Goal: Transaction & Acquisition: Purchase product/service

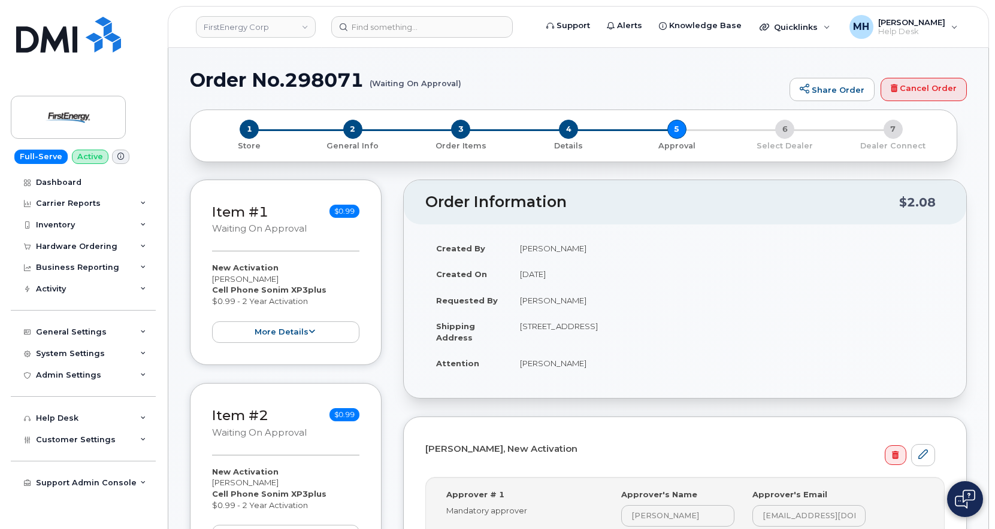
click at [511, 370] on td "Jeff Zirkle" at bounding box center [726, 363] width 435 height 26
click at [489, 32] on input at bounding box center [421, 27] width 181 height 22
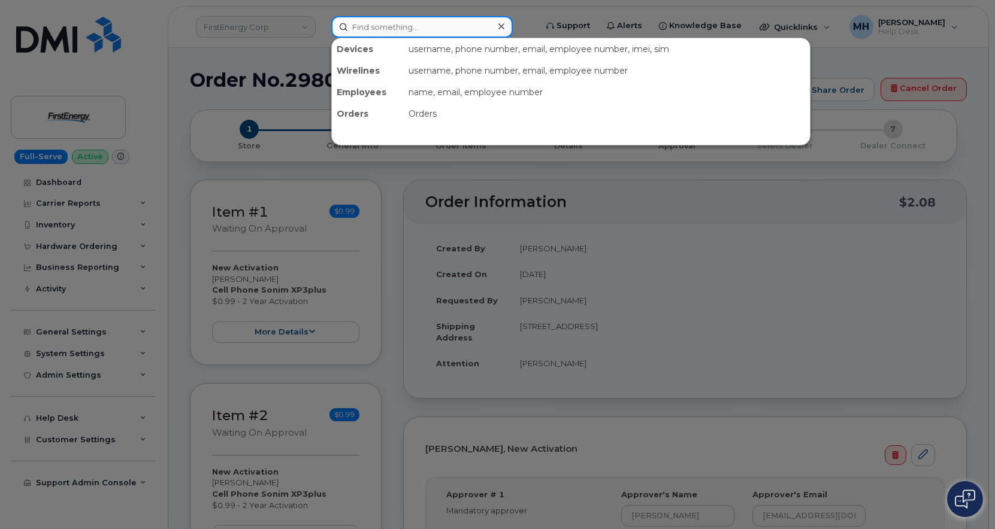
paste input "304-813-2087"
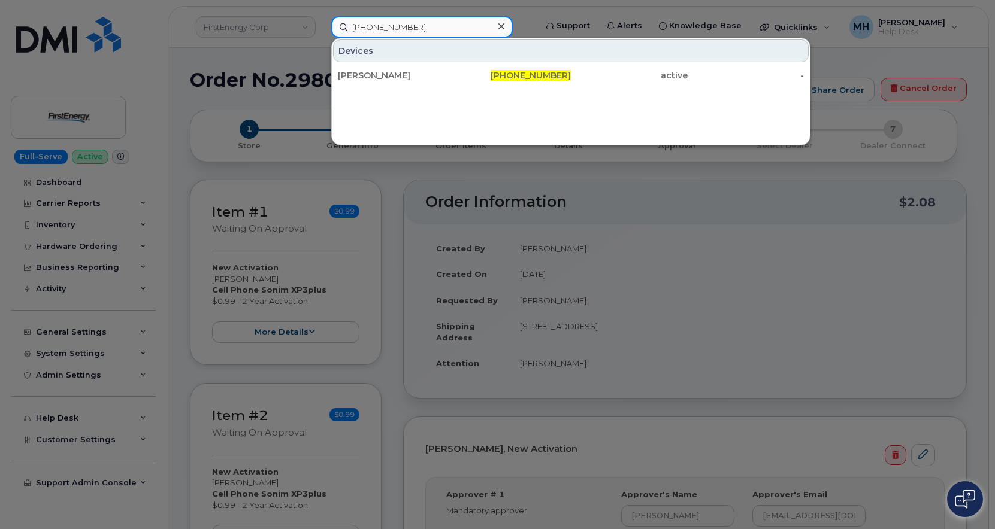
type input "304-813-2087"
click at [460, 74] on div "304-813-2087" at bounding box center [512, 75] width 117 height 12
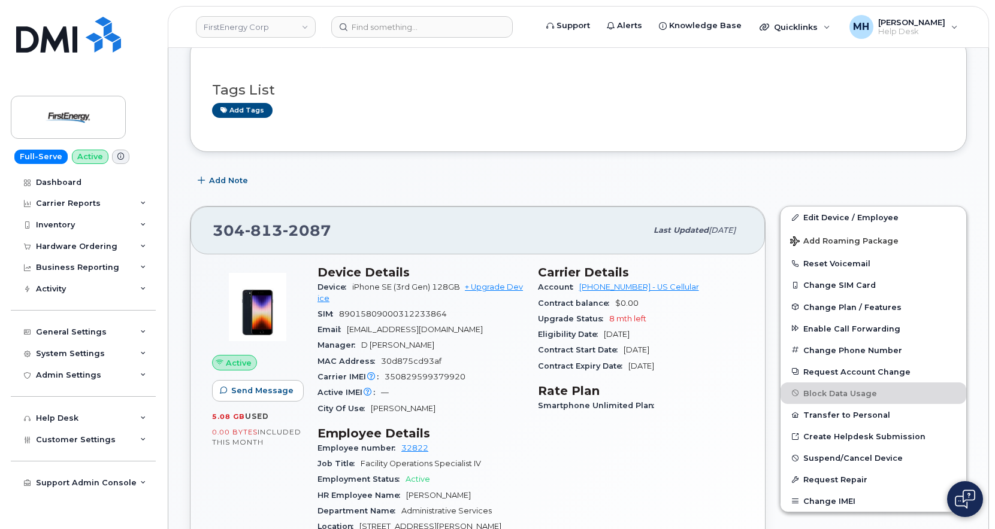
scroll to position [180, 0]
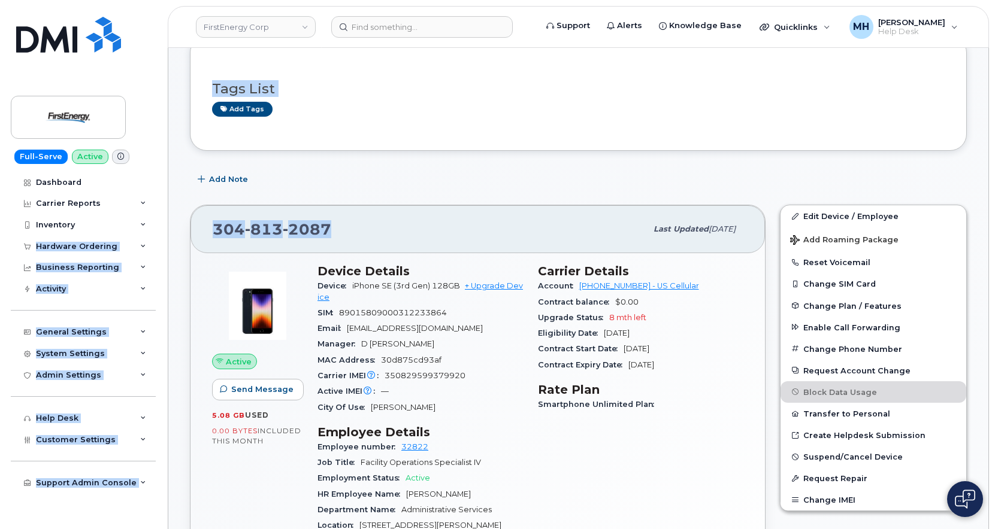
drag, startPoint x: 182, startPoint y: 222, endPoint x: 203, endPoint y: 234, distance: 23.8
click at [269, 216] on div "[PHONE_NUMBER] Last updated [DATE]" at bounding box center [477, 229] width 574 height 48
click at [493, 228] on div "304 813 2087" at bounding box center [430, 229] width 434 height 25
click at [420, 187] on div "Add Note" at bounding box center [578, 180] width 777 height 22
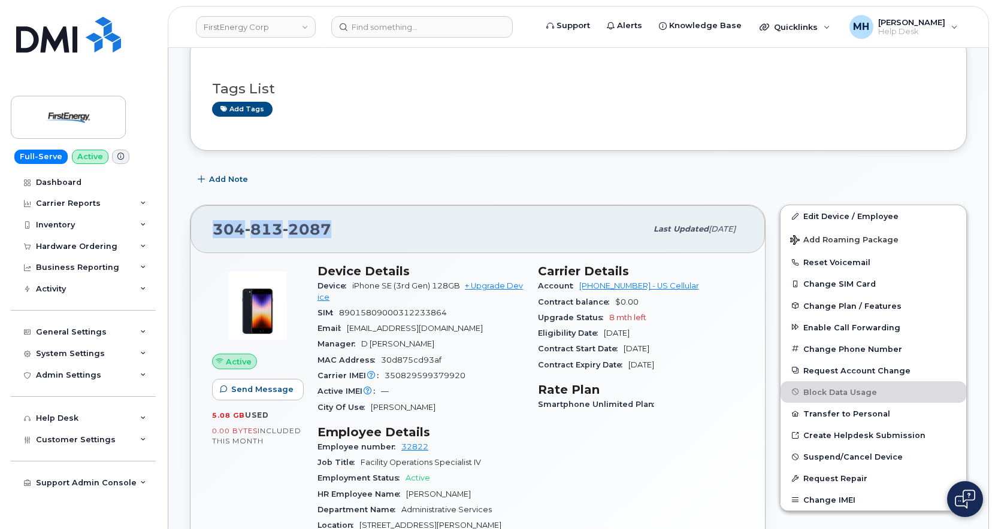
drag, startPoint x: 335, startPoint y: 235, endPoint x: 212, endPoint y: 235, distance: 122.7
click at [212, 235] on div "304 813 2087 Last updated May 13, 2025" at bounding box center [477, 229] width 574 height 48
copy span "304 813 2087"
click at [481, 284] on link "+ Upgrade Device" at bounding box center [419, 291] width 205 height 20
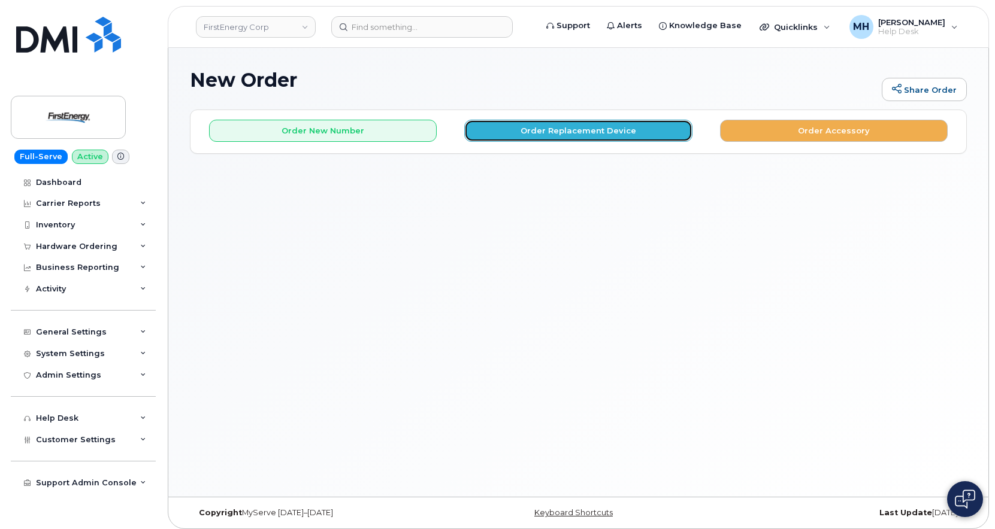
click at [503, 134] on button "Order Replacement Device" at bounding box center [578, 131] width 228 height 22
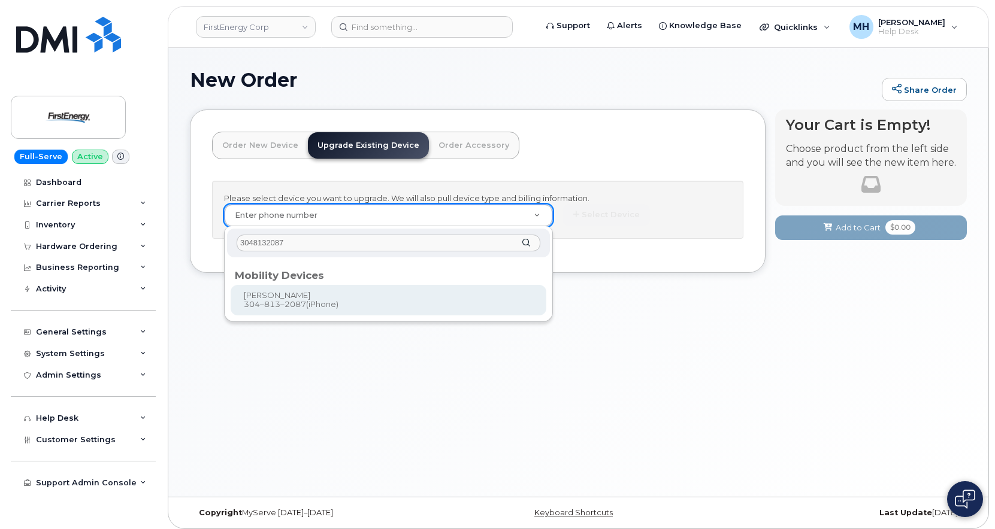
type input "3048132087"
type input "832072"
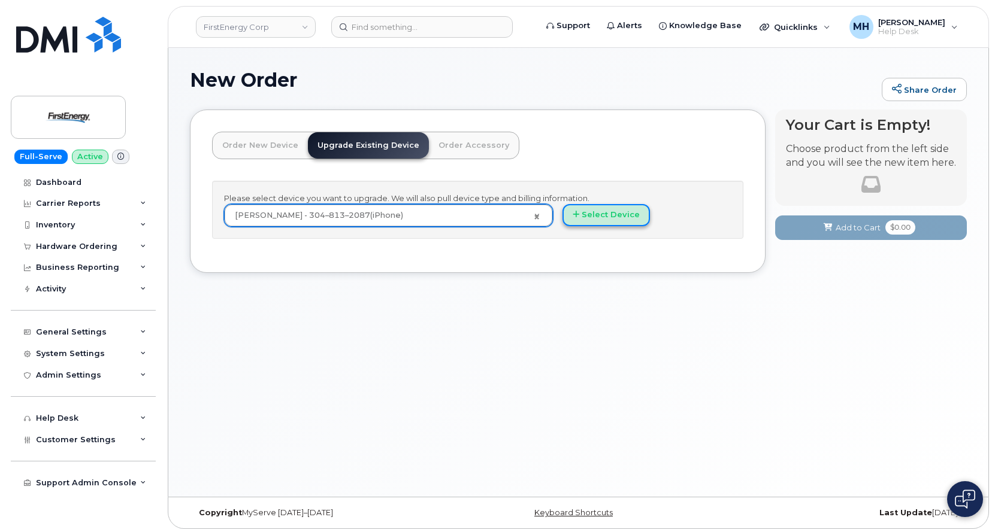
click at [638, 212] on button "Select Device" at bounding box center [605, 215] width 87 height 22
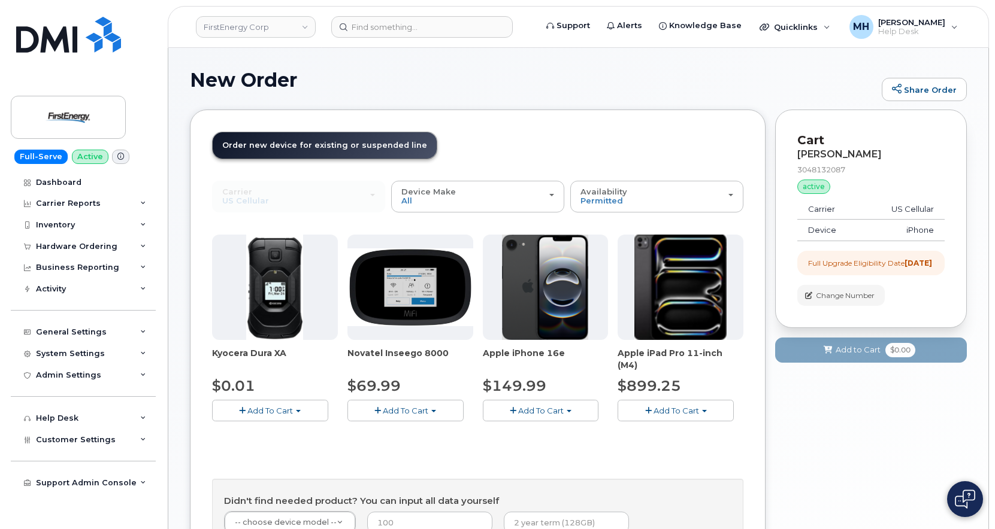
click at [514, 413] on span "button" at bounding box center [513, 411] width 7 height 8
click at [525, 431] on link "$149.99 - 2 Year Upgrade" at bounding box center [549, 433] width 126 height 15
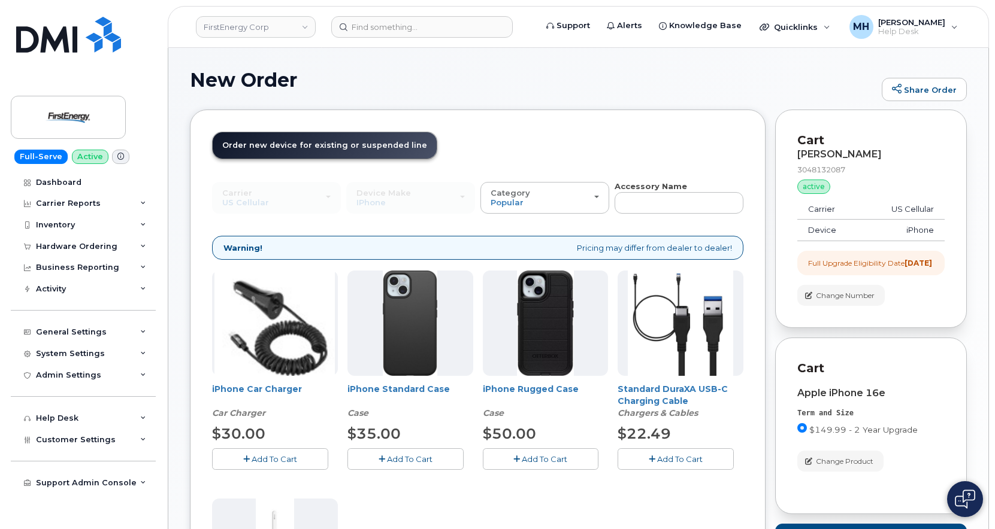
scroll to position [120, 0]
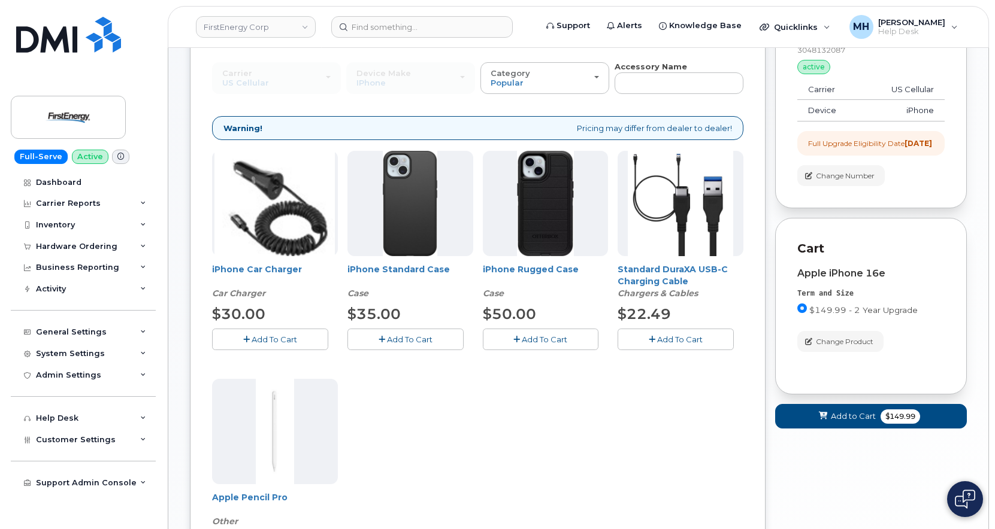
click at [582, 337] on button "Add To Cart" at bounding box center [541, 339] width 116 height 21
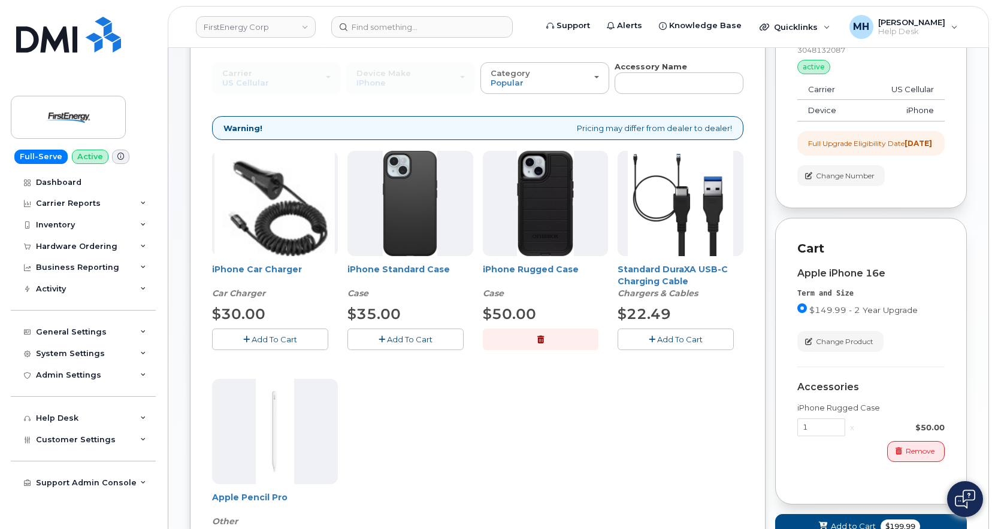
click at [307, 346] on button "Add To Cart" at bounding box center [270, 339] width 116 height 21
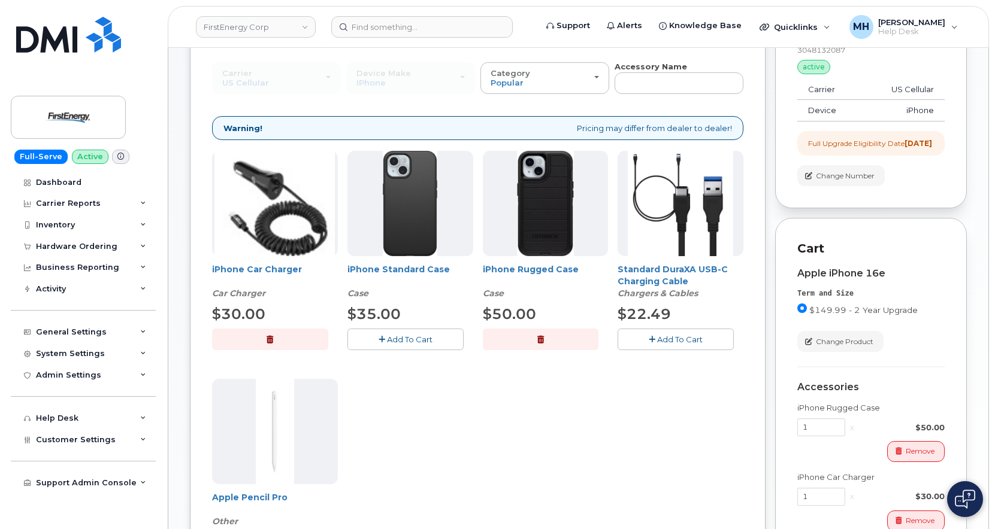
click at [307, 343] on button "button" at bounding box center [270, 339] width 116 height 21
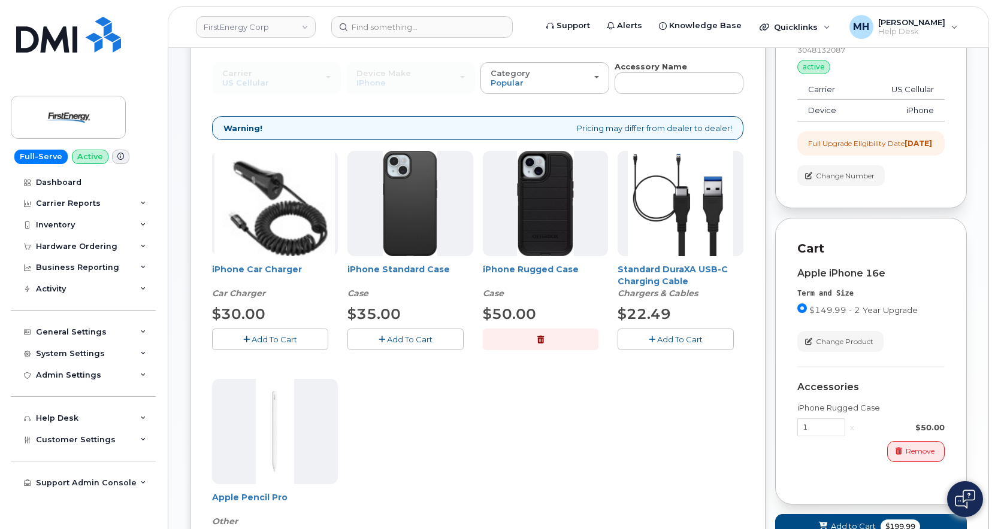
click at [297, 347] on button "Add To Cart" at bounding box center [270, 339] width 116 height 21
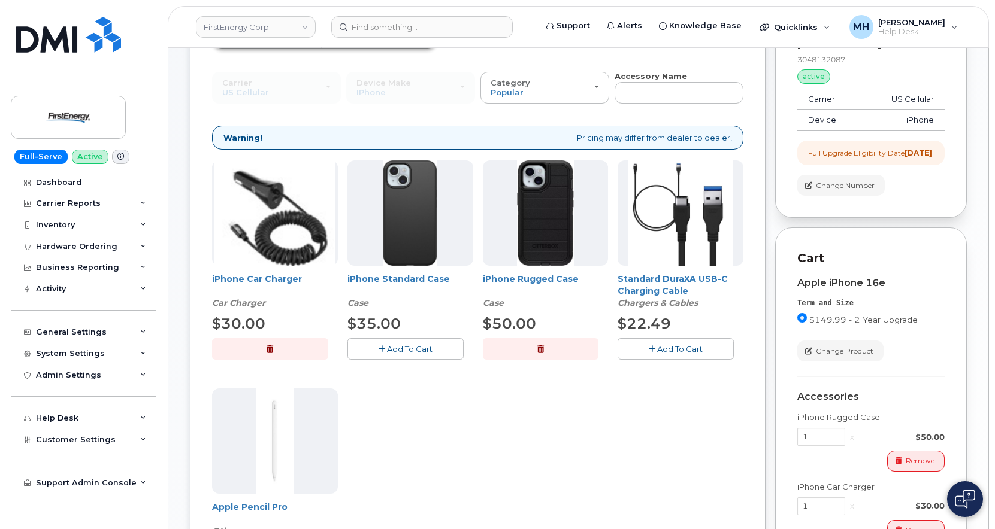
scroll to position [230, 0]
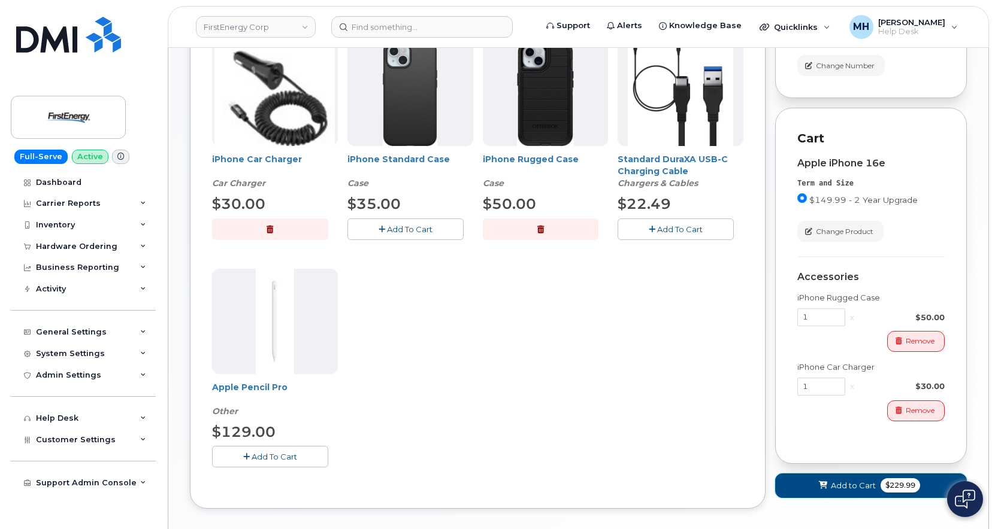
click at [791, 498] on button "Add to Cart $229.99" at bounding box center [871, 486] width 192 height 25
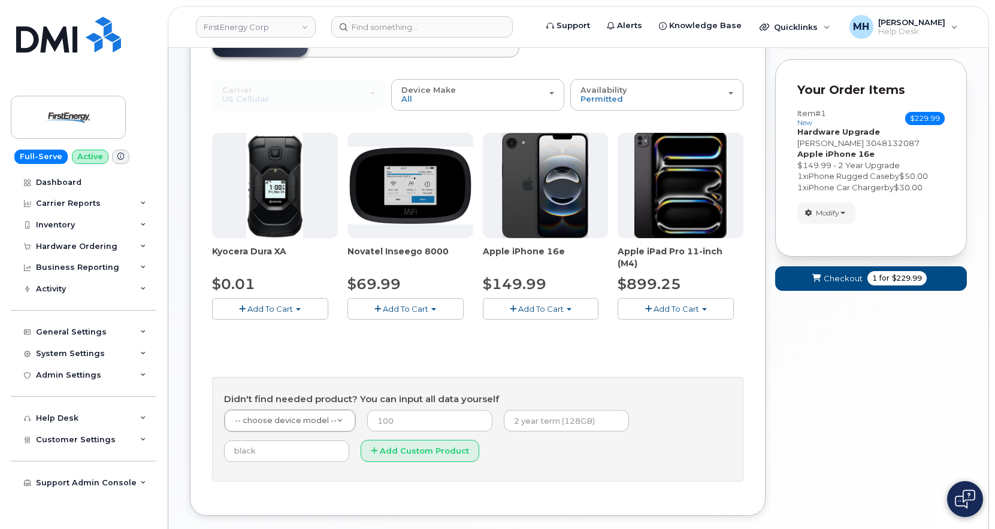
scroll to position [0, 0]
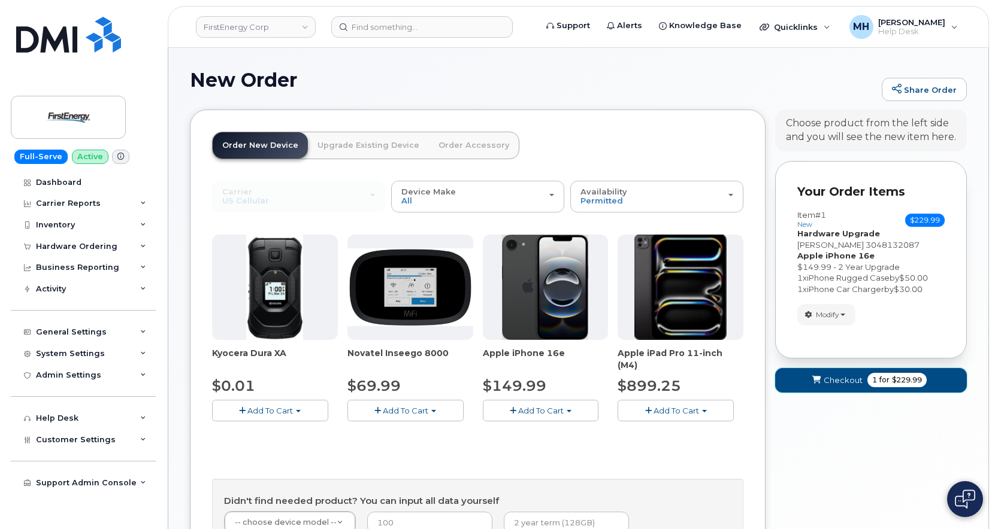
click at [876, 389] on button "Checkout 1 for $229.99" at bounding box center [871, 380] width 192 height 25
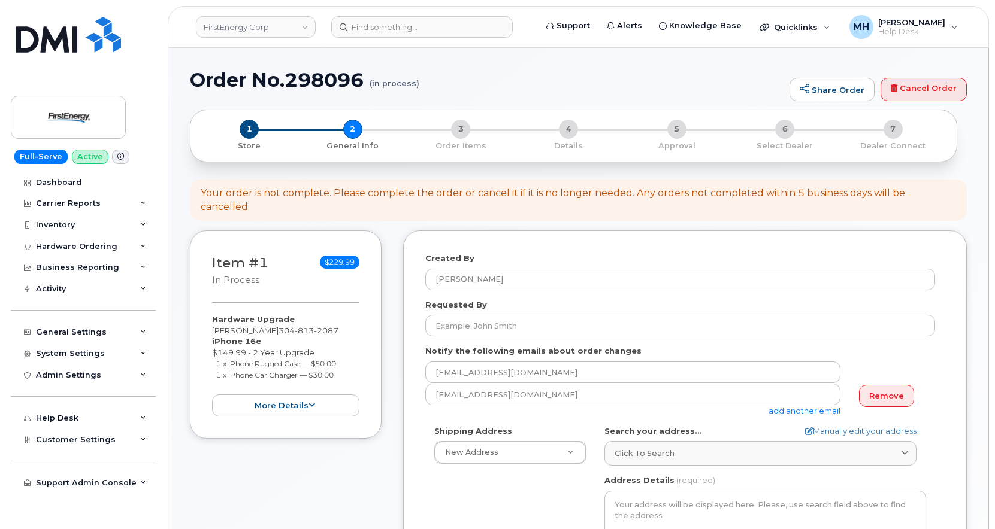
select select
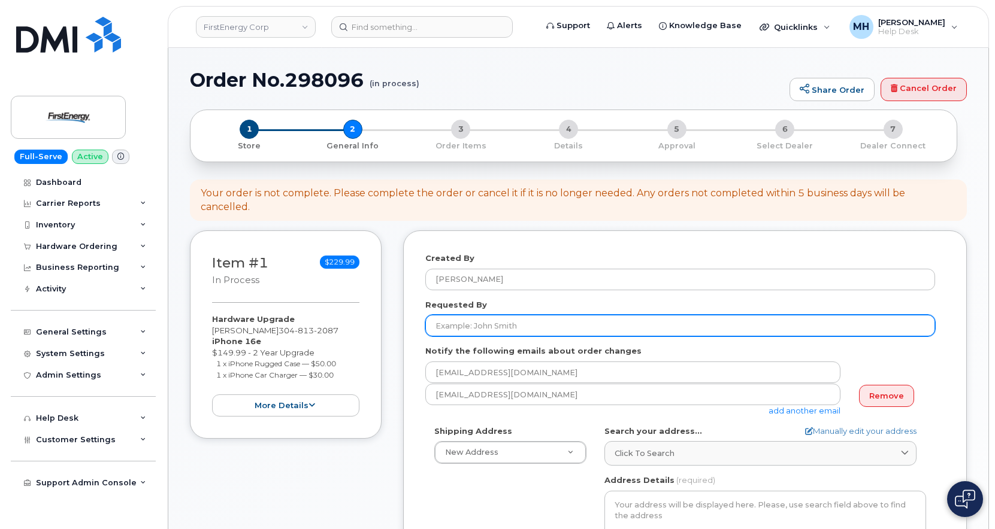
click at [492, 315] on input "Requested By" at bounding box center [680, 326] width 510 height 22
paste input "[PERSON_NAME]"
type input "[PERSON_NAME]"
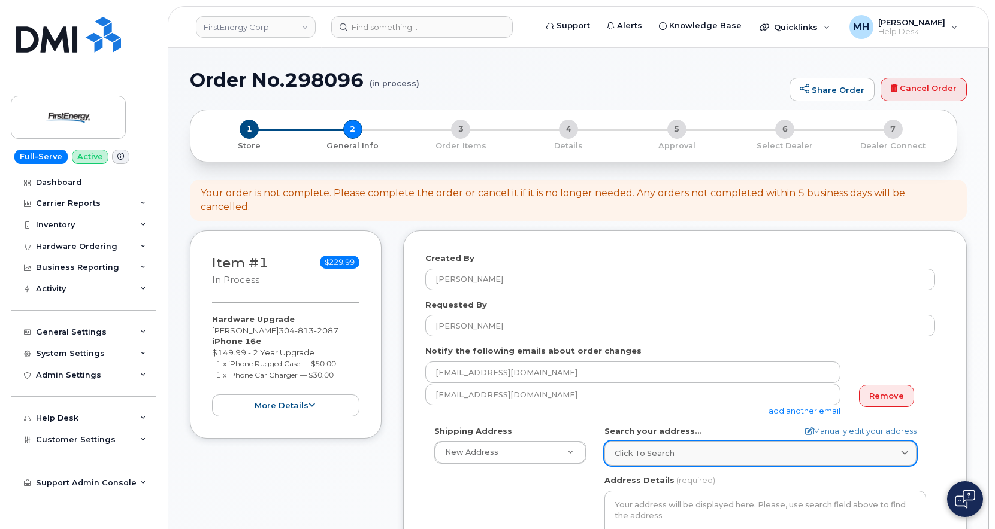
click at [656, 448] on span "Click to search" at bounding box center [644, 453] width 60 height 11
paste input "12454 Garrett Hwy Oakland, MD 21550"
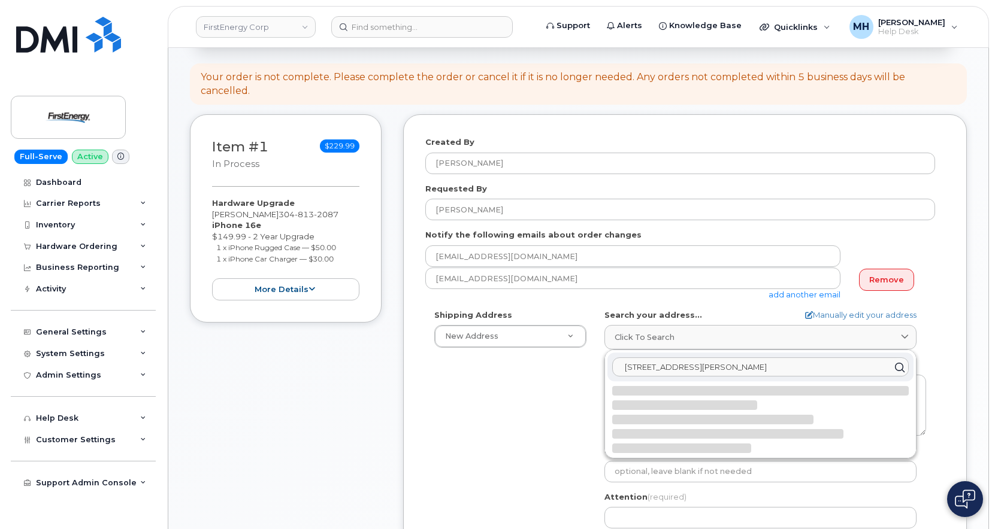
scroll to position [120, 0]
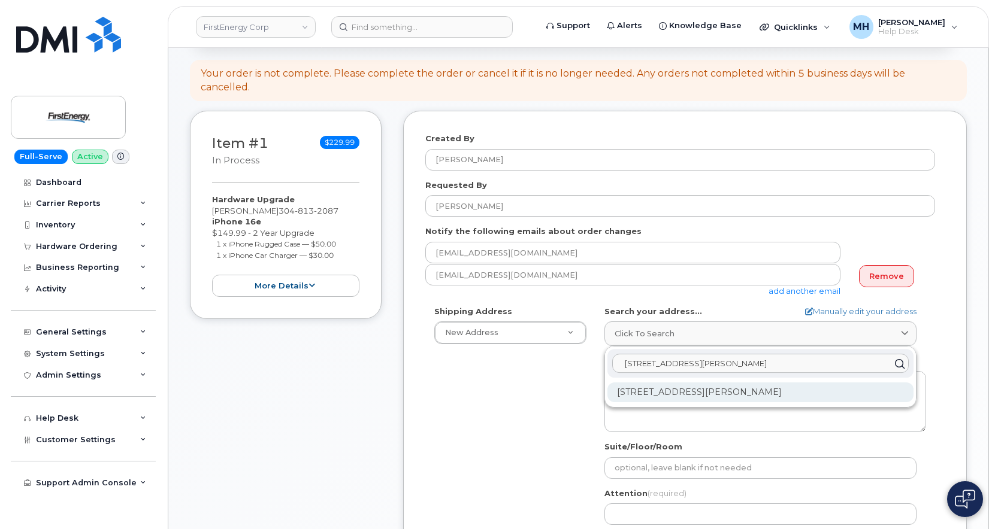
type input "12454 Garrett Hwy Oakland, MD 21550"
click at [690, 383] on div "12454 Garrett Hwy Oakland MD 21550-1158" at bounding box center [760, 393] width 306 height 20
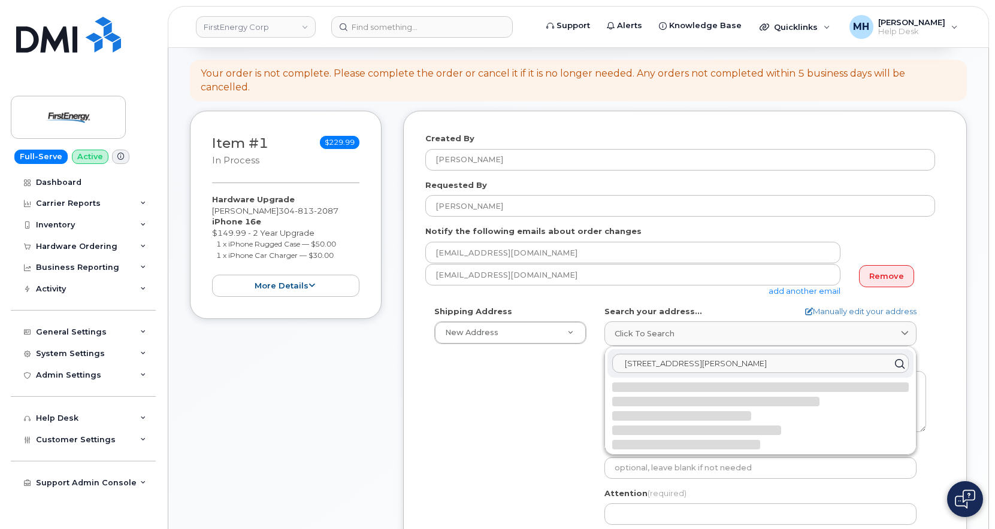
select select
type textarea "12454 Garrett Hwy OAKLAND MD 21550-1158 UNITED STATES"
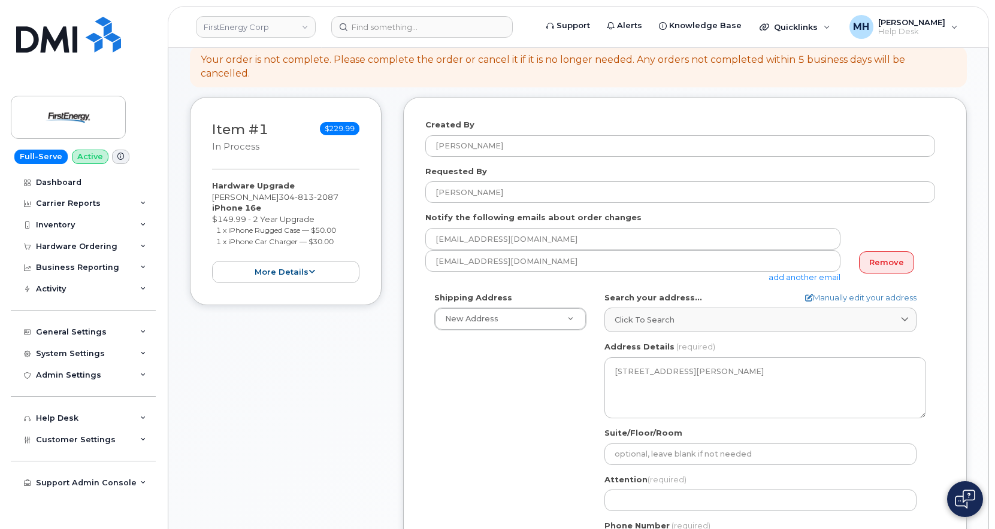
scroll to position [240, 0]
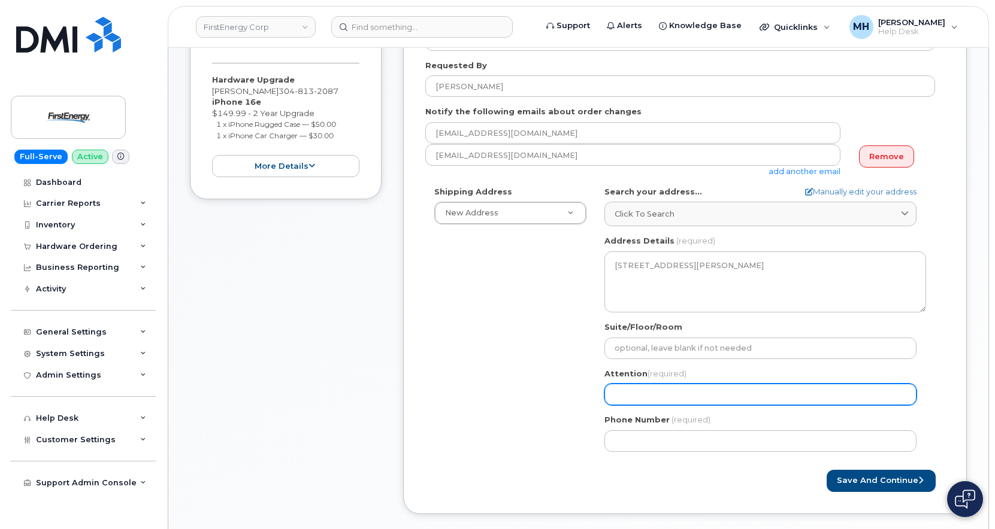
click at [643, 384] on input "Attention (required)" at bounding box center [760, 395] width 312 height 22
paste input "[PERSON_NAME]"
type input "[PERSON_NAME]"
select select
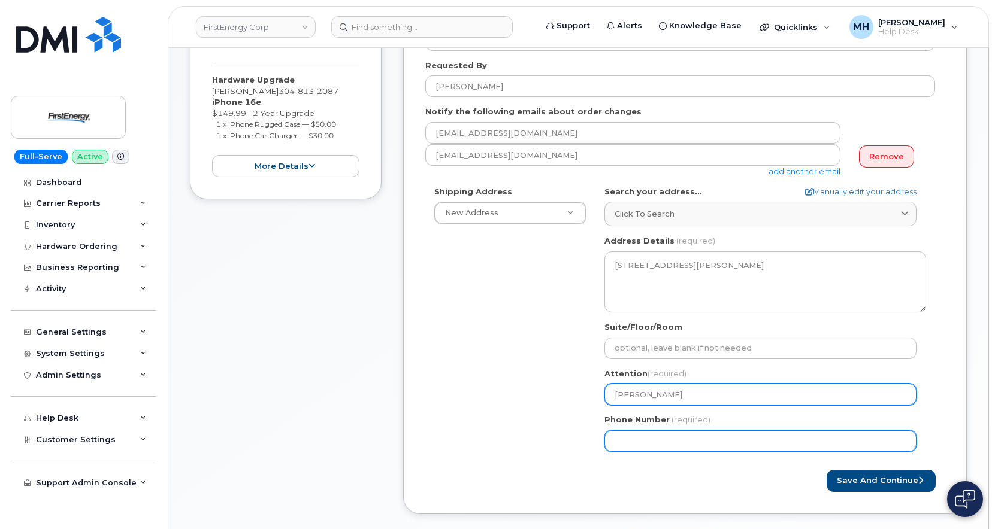
type input "[PERSON_NAME]"
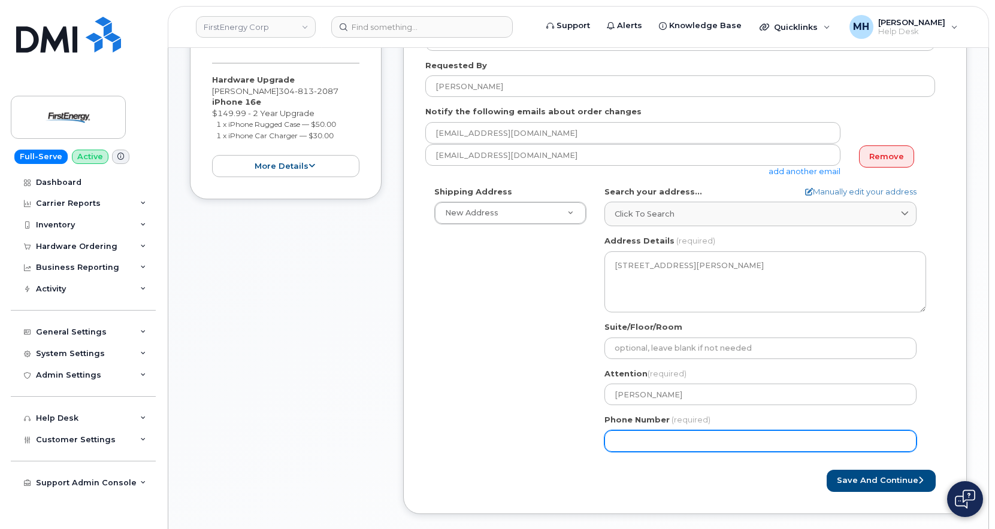
click at [653, 431] on input "Phone Number" at bounding box center [760, 442] width 312 height 22
paste input "3048132087"
type input "3048132087"
select select
click at [689, 431] on input "3048132087" at bounding box center [760, 442] width 312 height 22
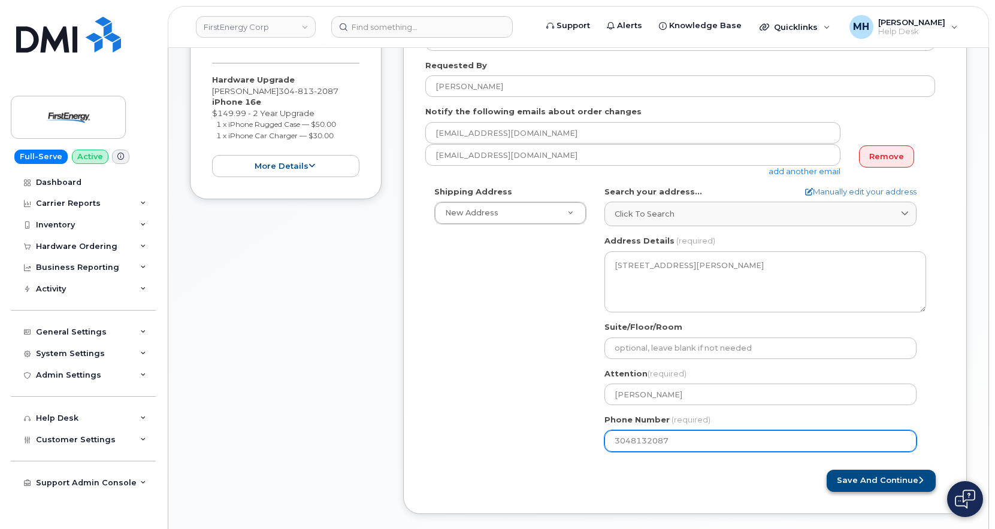
type input "3048132087"
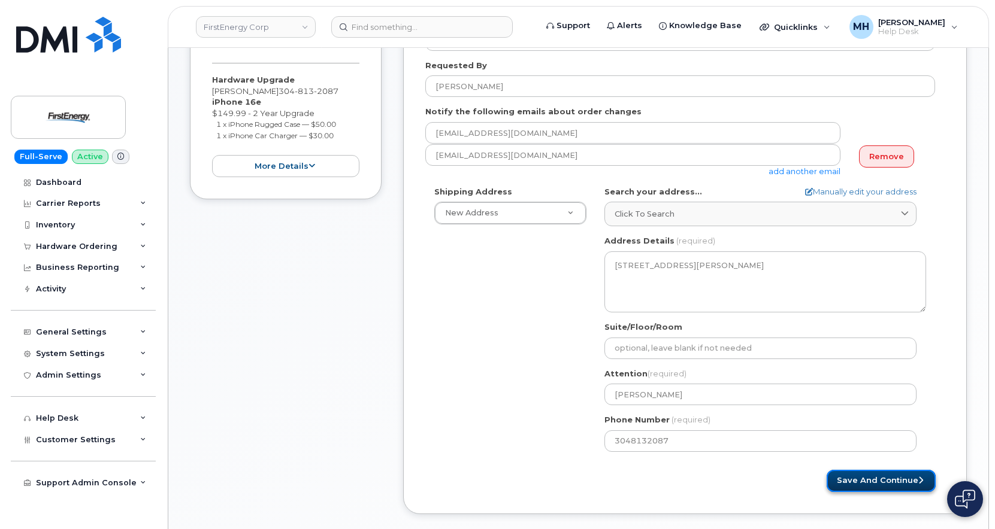
click at [841, 470] on button "Save and Continue" at bounding box center [880, 481] width 109 height 22
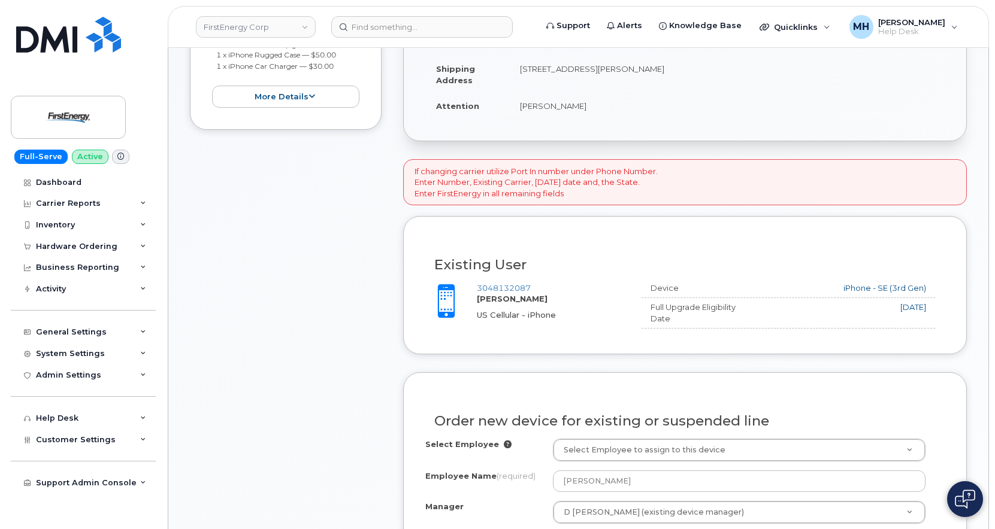
scroll to position [359, 0]
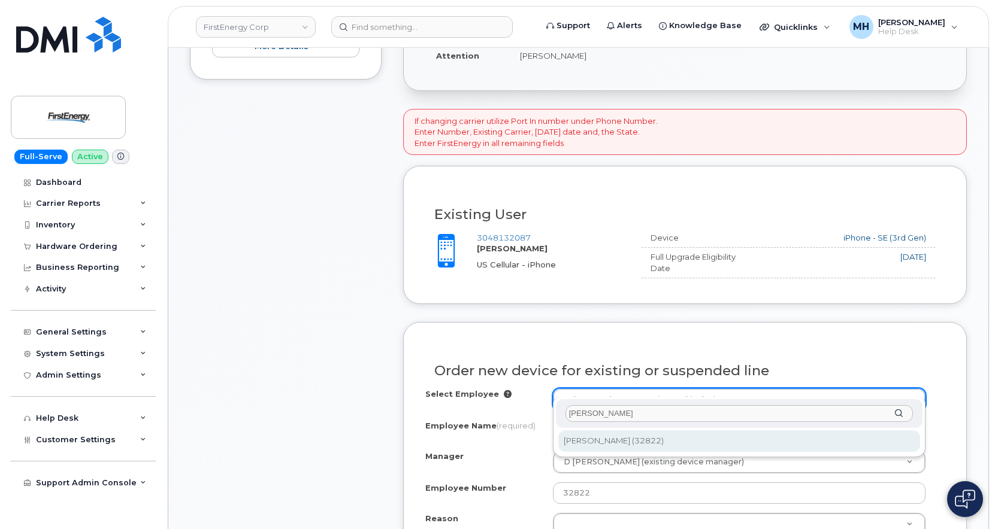
type input "[PERSON_NAME]"
type input "2069073"
select select "2077952"
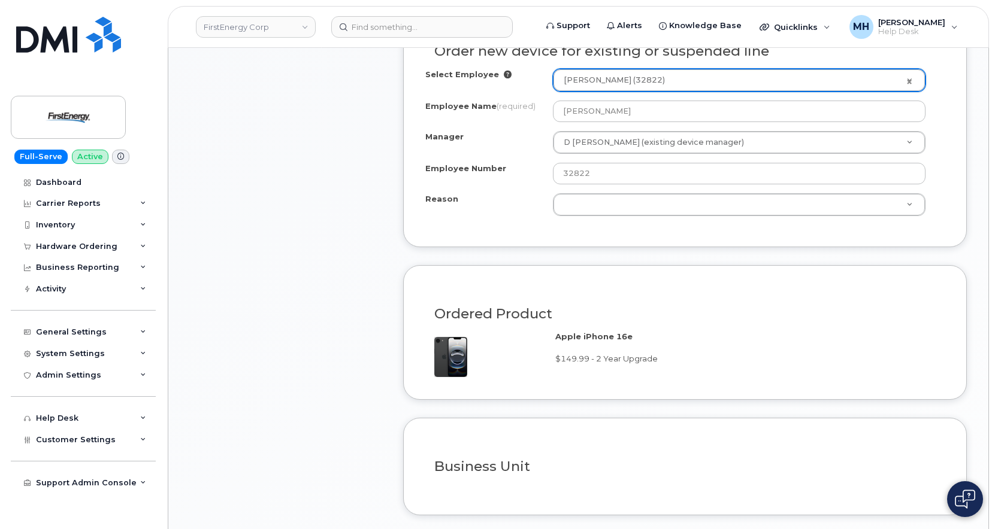
scroll to position [778, 0]
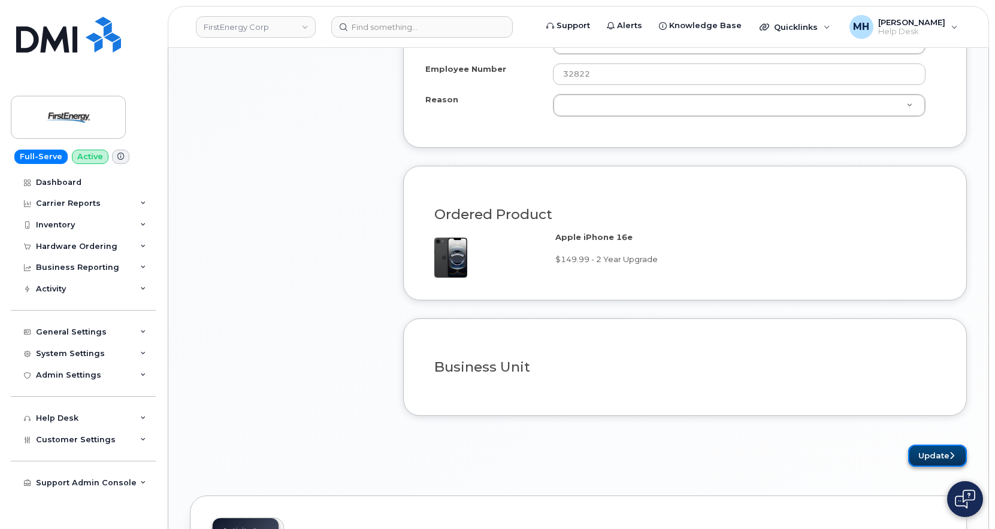
click at [913, 445] on button "Update" at bounding box center [937, 456] width 59 height 22
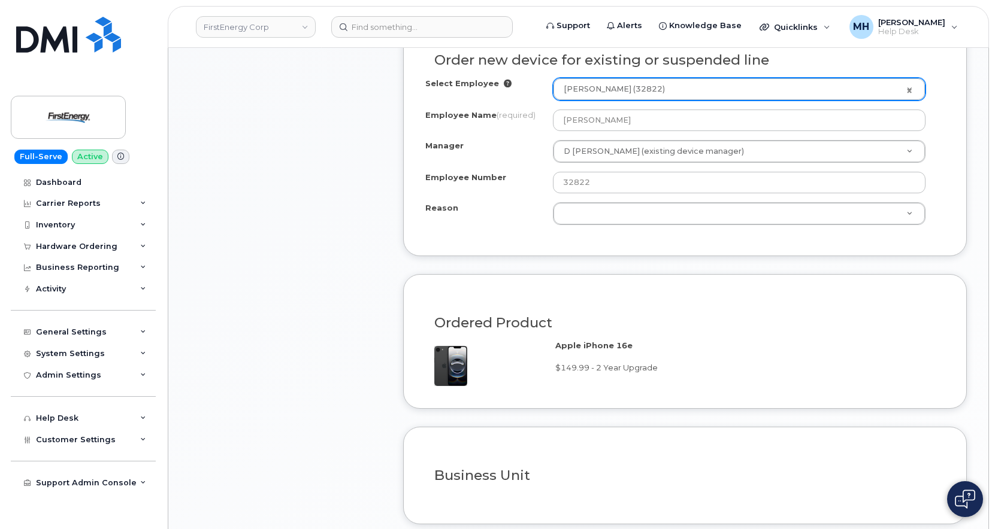
scroll to position [539, 0]
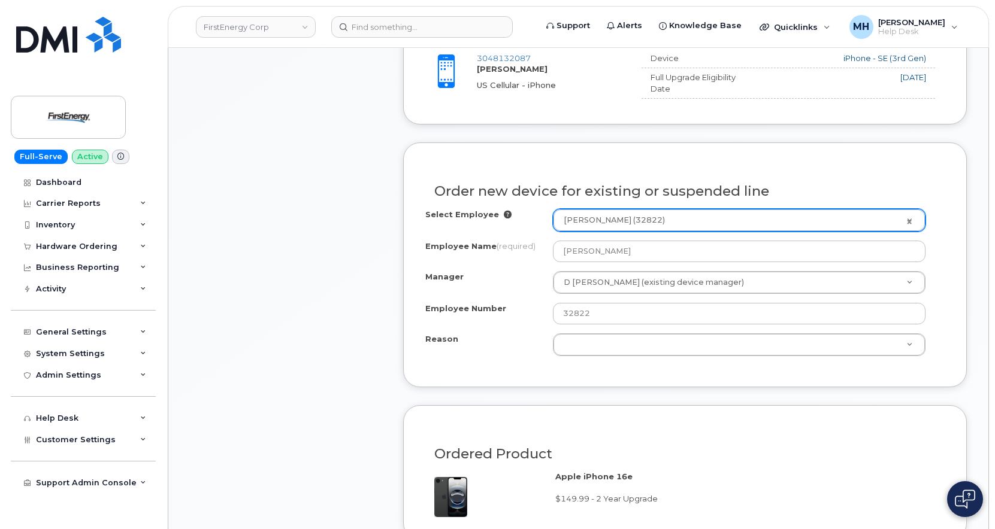
click at [598, 377] on form "If changing carrier utilize Port In number under Phone Number. Enter Number, Ex…" at bounding box center [684, 317] width 563 height 777
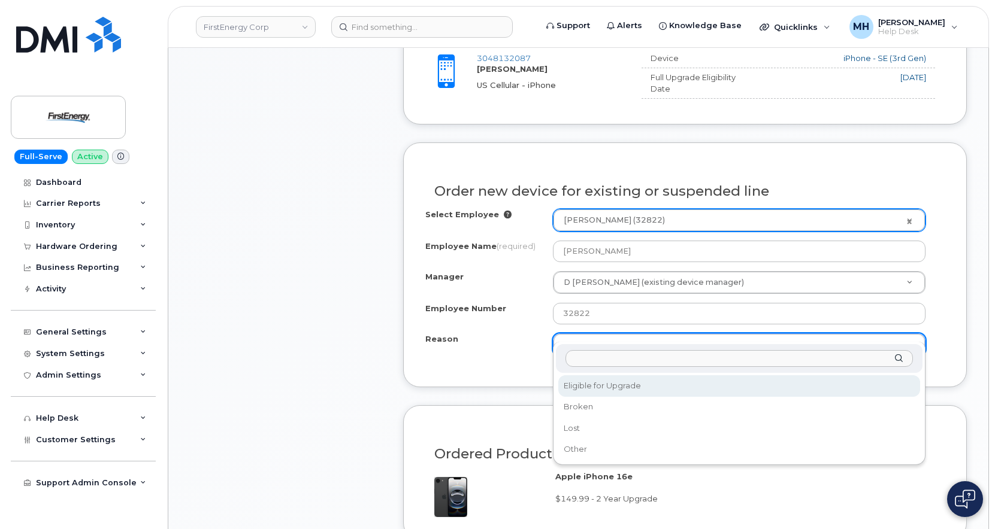
select select "eligible_for_upgrade"
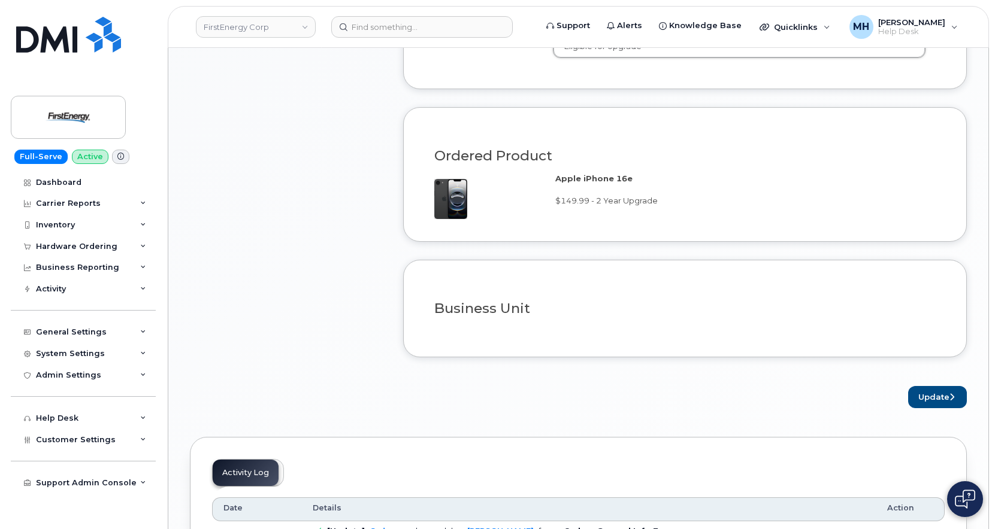
scroll to position [958, 0]
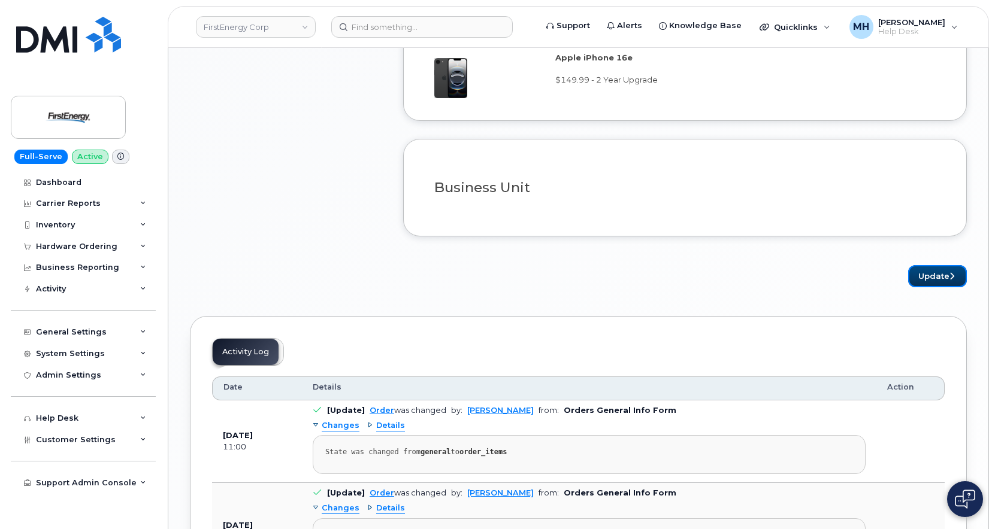
click at [949, 272] on icon "submit" at bounding box center [951, 276] width 5 height 8
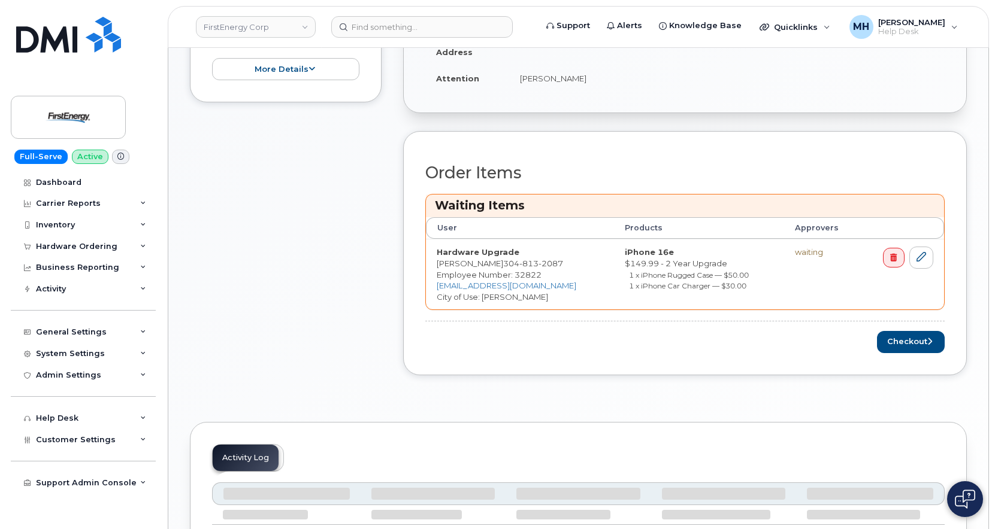
scroll to position [419, 0]
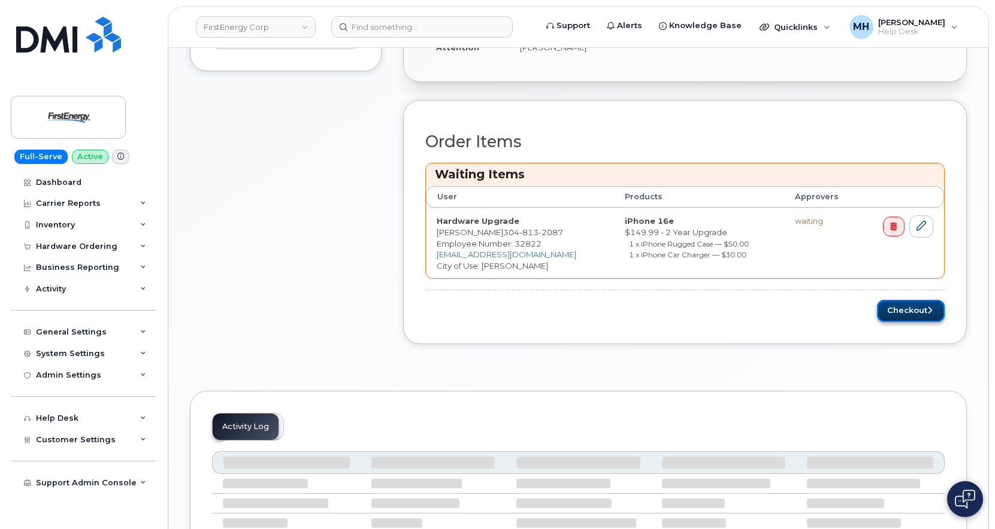
click at [923, 300] on button "Checkout" at bounding box center [911, 311] width 68 height 22
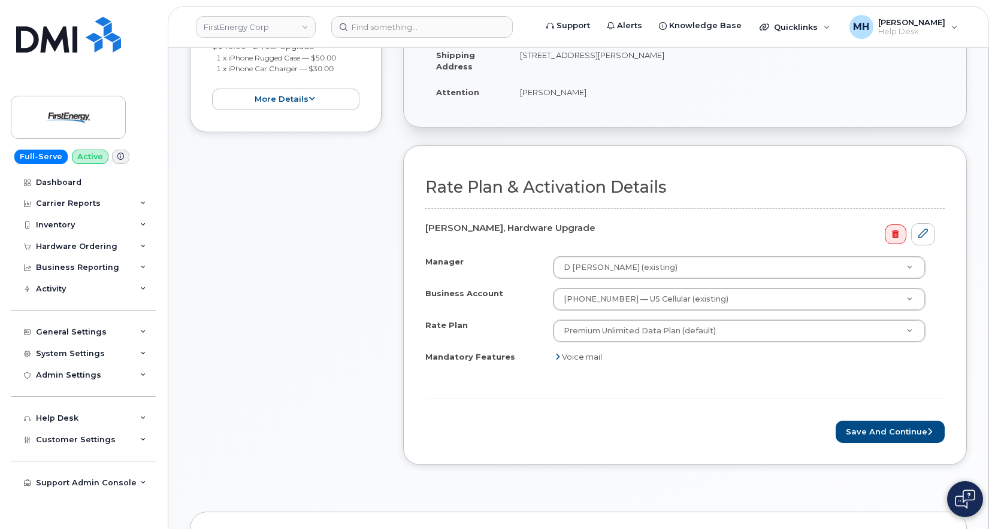
scroll to position [359, 0]
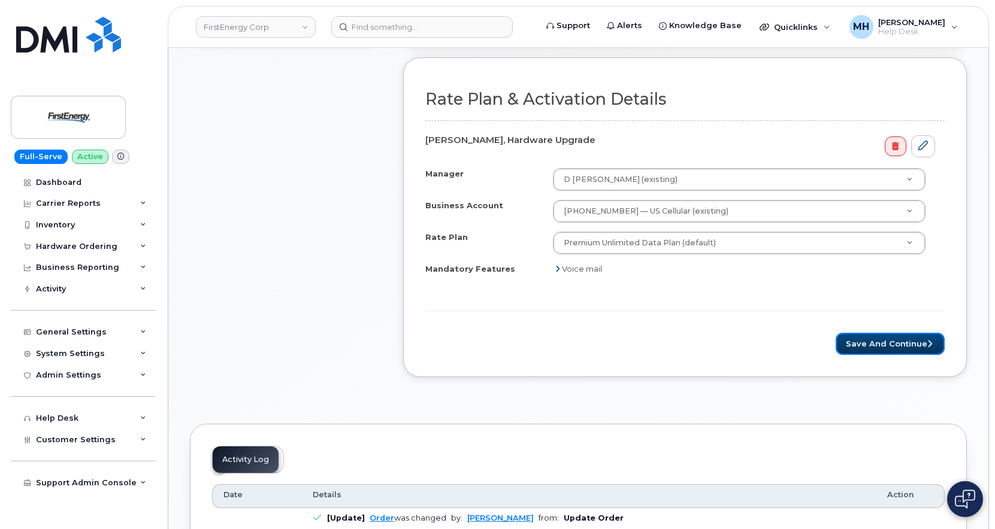
click at [875, 341] on button "Save and Continue" at bounding box center [889, 344] width 109 height 22
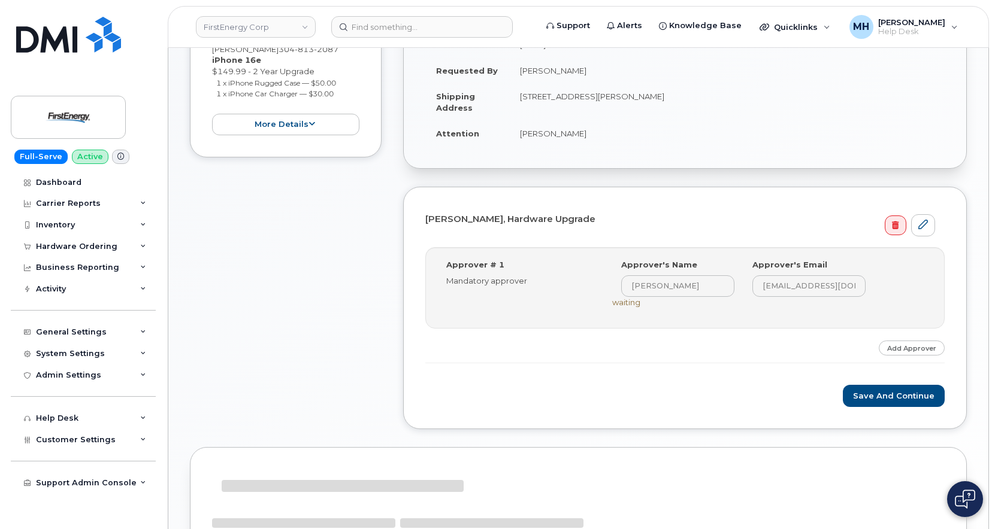
scroll to position [240, 0]
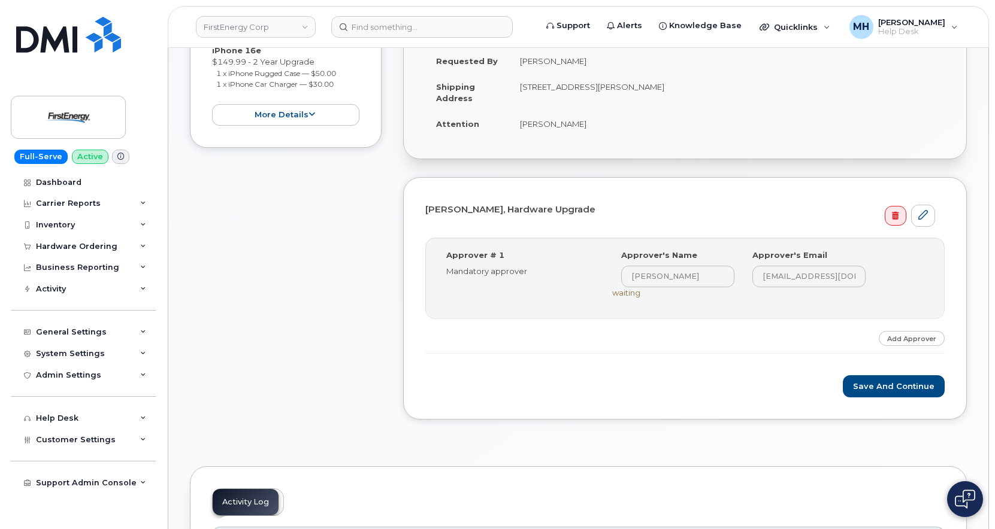
click at [879, 399] on div "Stanley R Prudnick, Hardware Upgrade Step-by-step approvals: Robert H Hellman »…" at bounding box center [684, 298] width 563 height 243
click at [879, 389] on button "Save and Continue" at bounding box center [893, 386] width 102 height 22
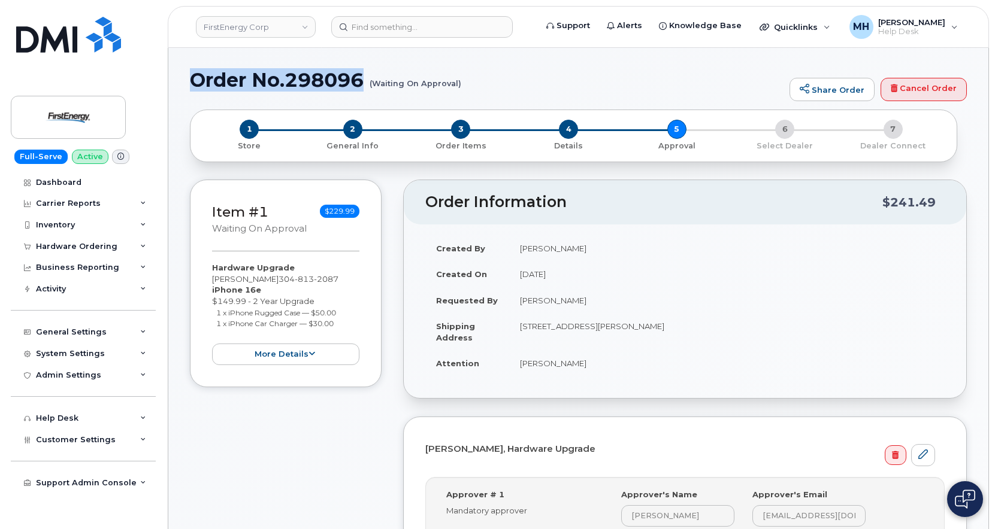
drag, startPoint x: 367, startPoint y: 81, endPoint x: 195, endPoint y: 87, distance: 172.0
click at [195, 87] on h1 "Order No.298096 (Waiting On Approval)" at bounding box center [486, 79] width 593 height 21
copy h1 "Order No.298096"
click at [248, 78] on h1 "Order No.298096 (Waiting On Approval)" at bounding box center [486, 79] width 593 height 21
click at [217, 75] on h1 "Order No.298096 (Waiting On Approval)" at bounding box center [486, 79] width 593 height 21
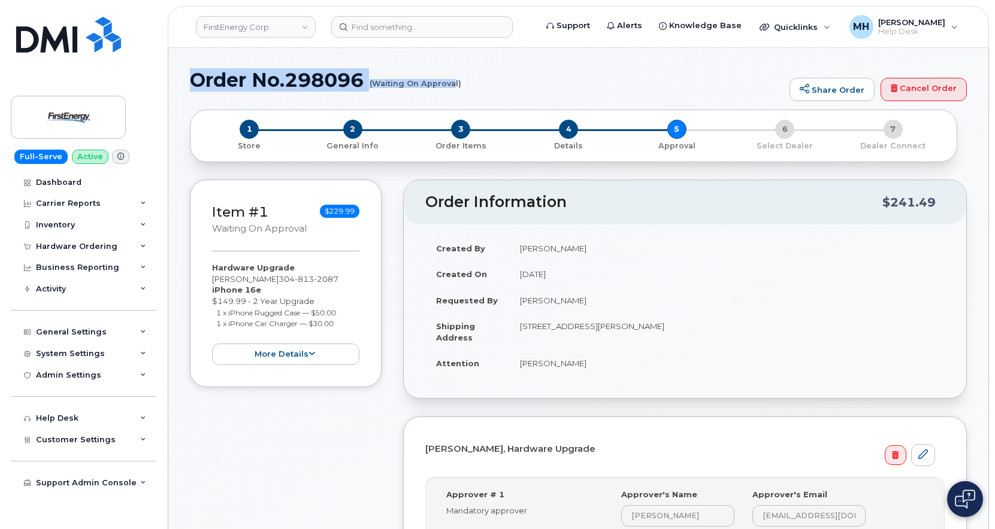
drag, startPoint x: 193, startPoint y: 83, endPoint x: 453, endPoint y: 83, distance: 259.9
click at [453, 83] on h1 "Order No.298096 (Waiting On Approval)" at bounding box center [486, 79] width 593 height 21
copy h1 "Order No.298096 (Waiting On Approva"
